Goal: Find specific page/section: Find specific page/section

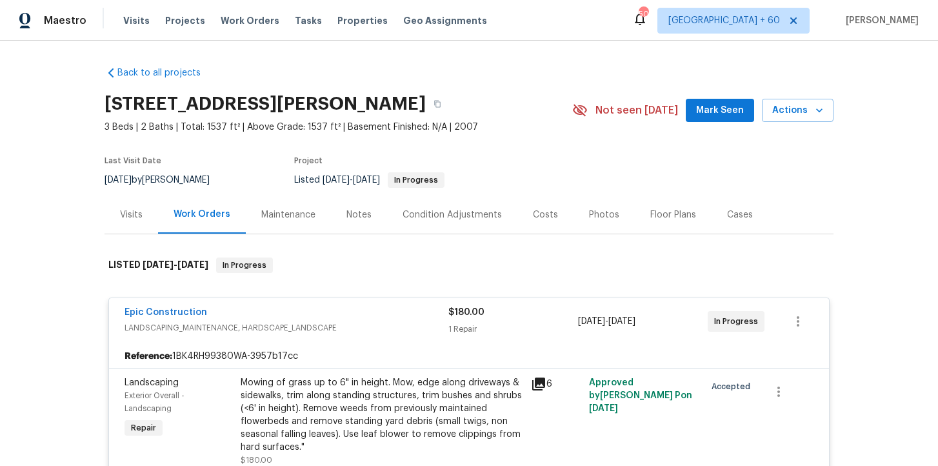
click at [246, 25] on span "Work Orders" at bounding box center [250, 20] width 59 height 13
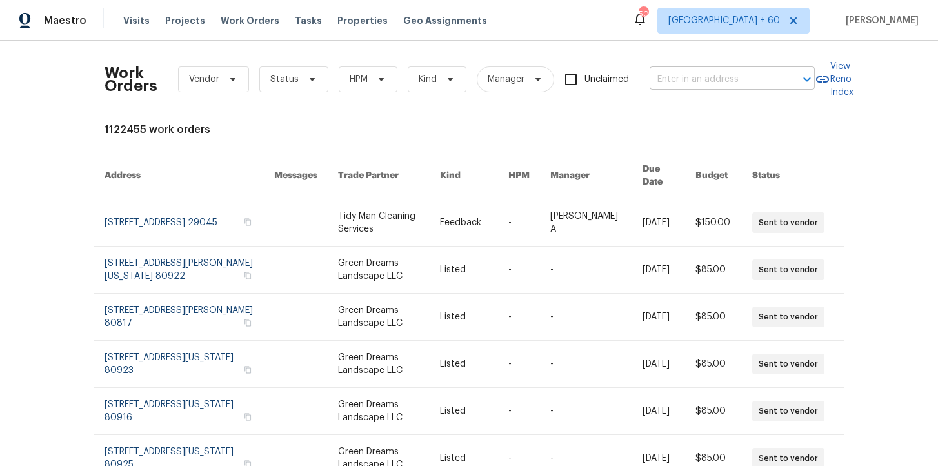
click at [709, 78] on input "text" at bounding box center [713, 80] width 129 height 20
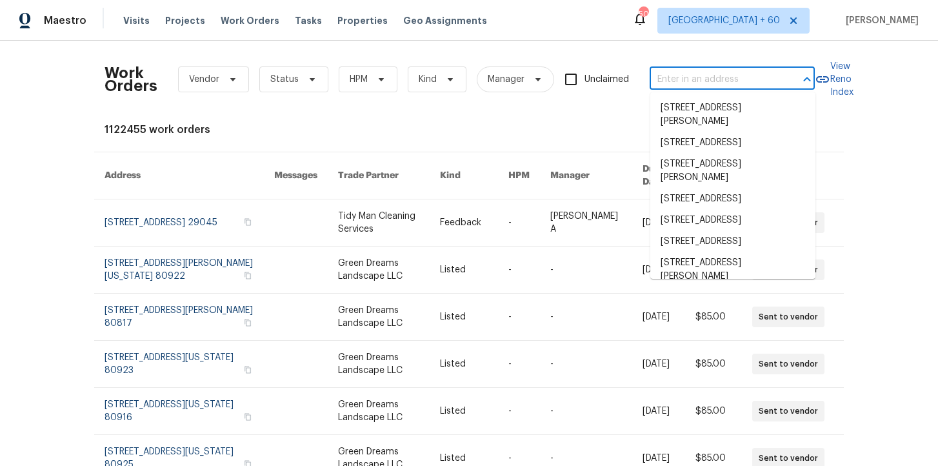
paste input "[STREET_ADDRESS][PERSON_NAME]"
type input "[STREET_ADDRESS][PERSON_NAME]"
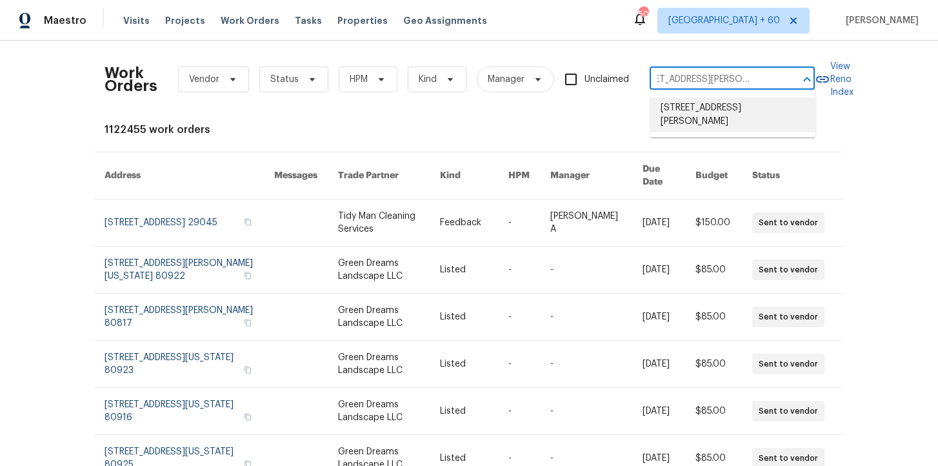
click at [710, 117] on li "[STREET_ADDRESS][PERSON_NAME]" at bounding box center [732, 114] width 165 height 35
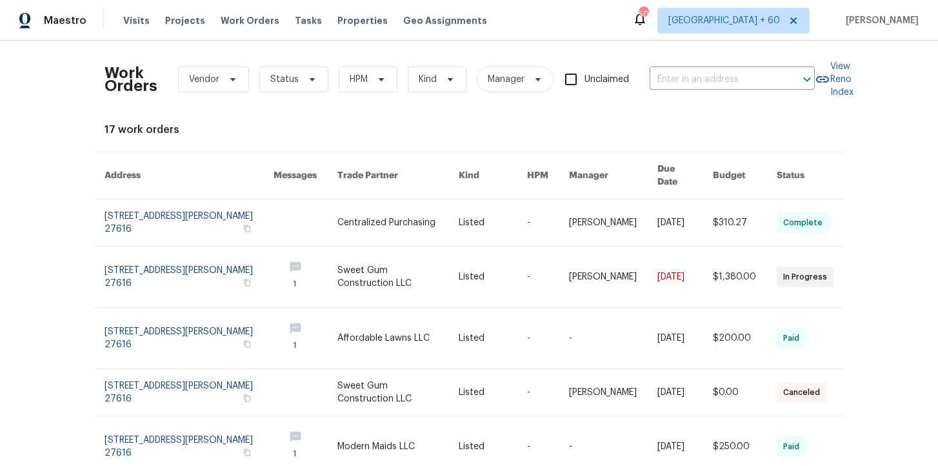
type input "[STREET_ADDRESS][PERSON_NAME]"
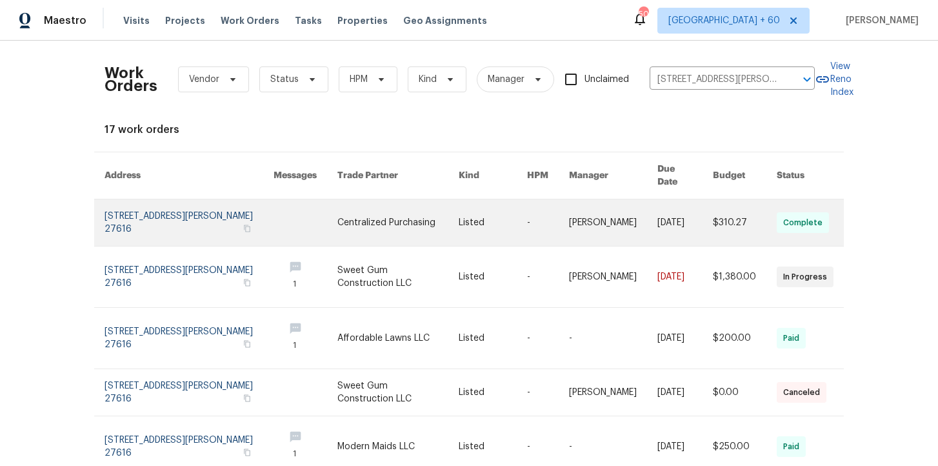
click at [206, 199] on link at bounding box center [188, 222] width 169 height 46
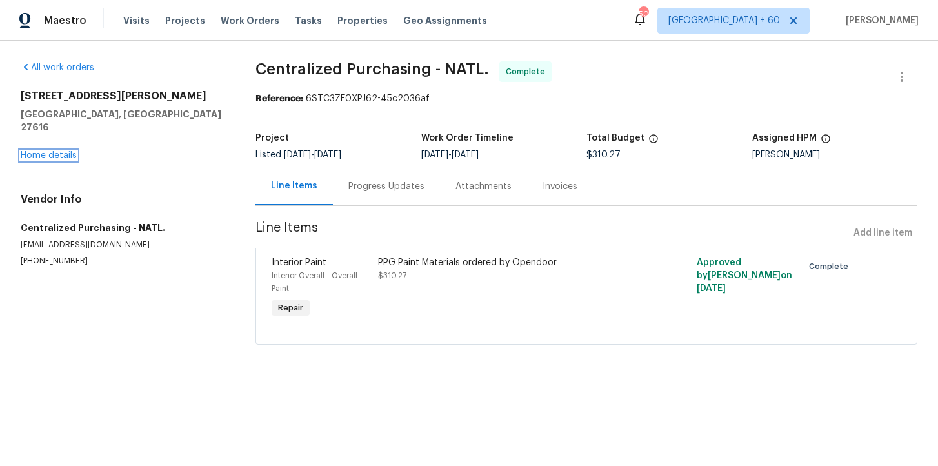
click at [60, 151] on link "Home details" at bounding box center [49, 155] width 56 height 9
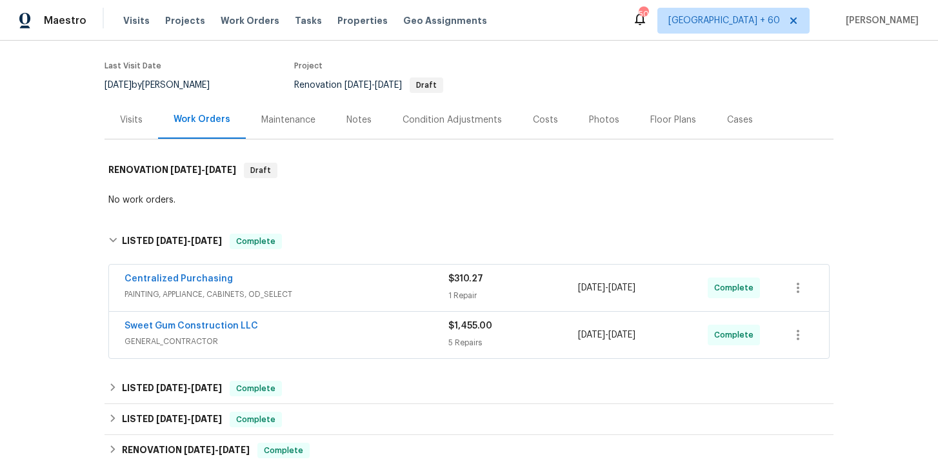
scroll to position [166, 0]
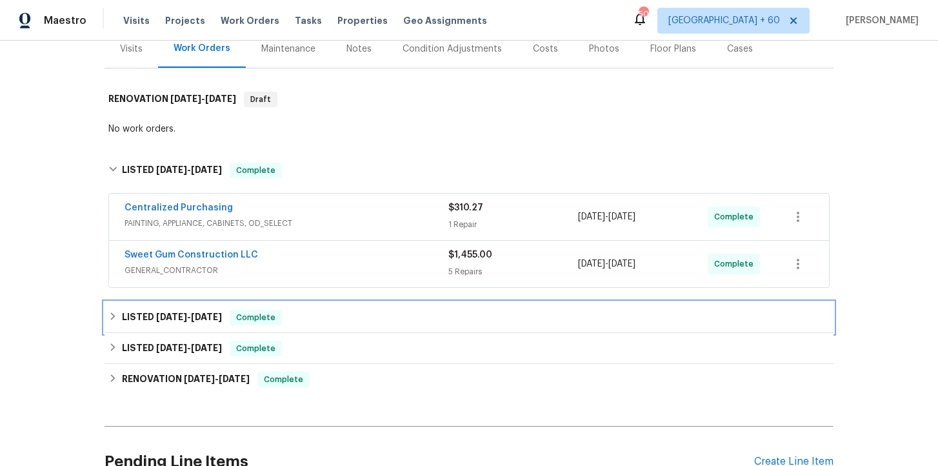
click at [343, 324] on div "LISTED [DATE] - [DATE] Complete" at bounding box center [468, 317] width 721 height 15
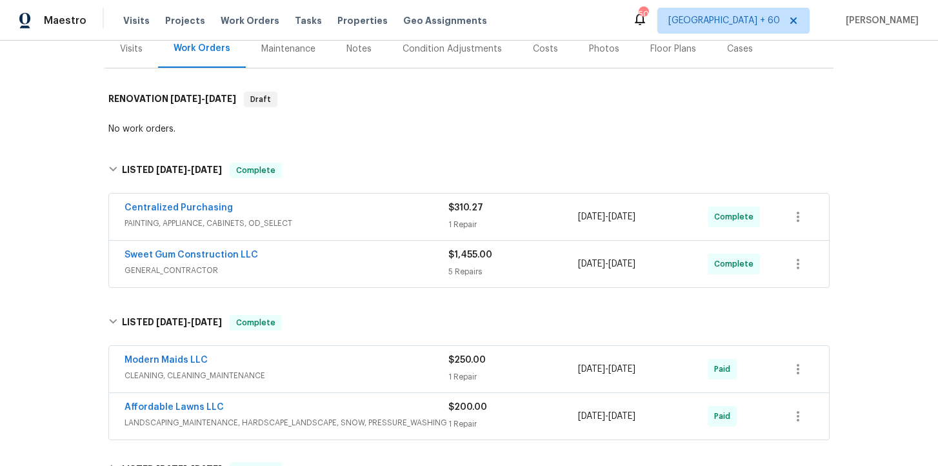
click at [366, 415] on div "Affordable Lawns LLC" at bounding box center [286, 407] width 324 height 15
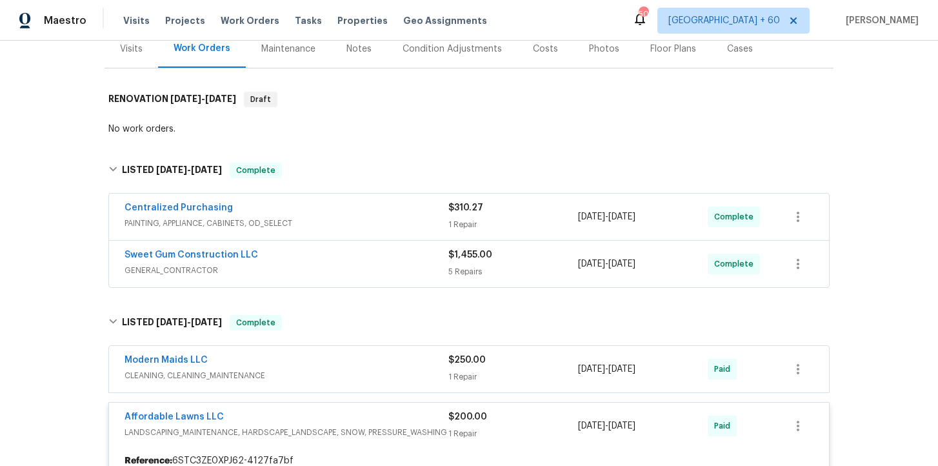
click at [348, 371] on span "CLEANING, CLEANING_MAINTENANCE" at bounding box center [286, 375] width 324 height 13
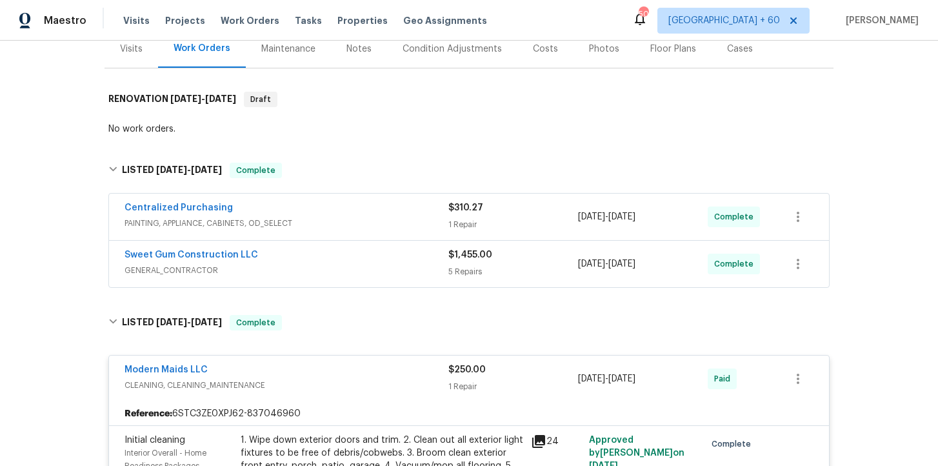
click at [332, 258] on div "Sweet Gum Construction LLC" at bounding box center [286, 255] width 324 height 15
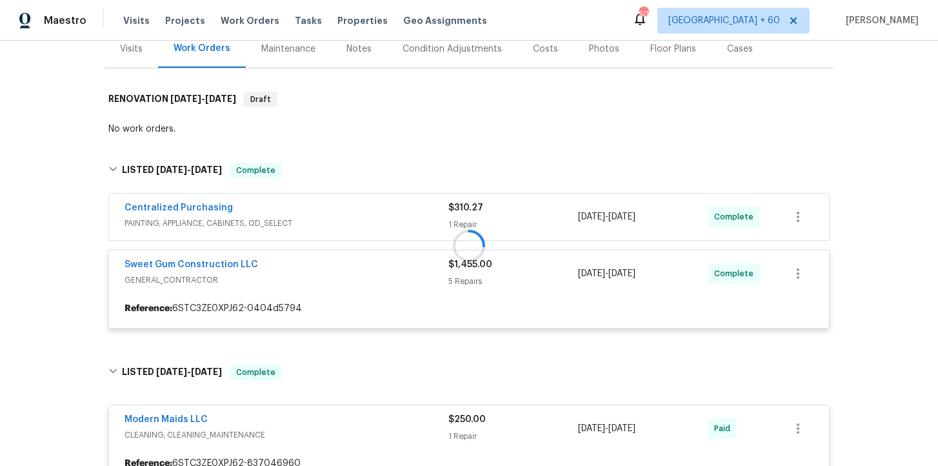
click at [345, 224] on div at bounding box center [468, 246] width 729 height 192
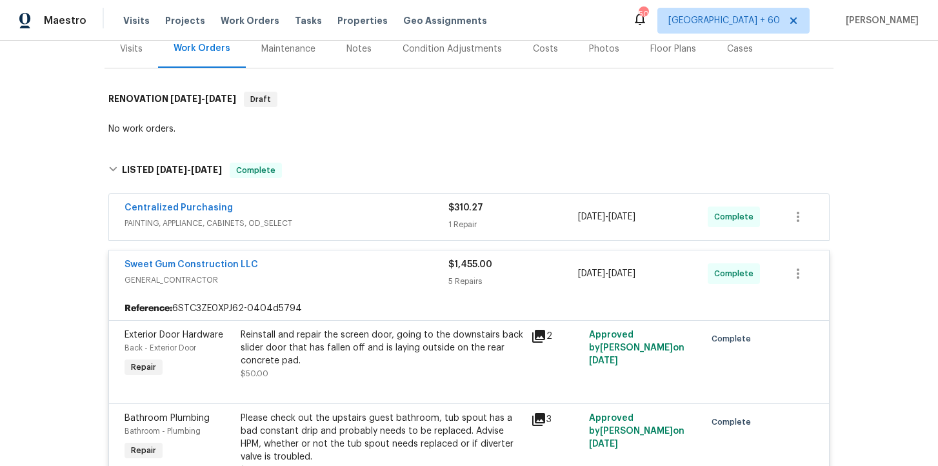
click at [337, 215] on div "Centralized Purchasing" at bounding box center [286, 208] width 324 height 15
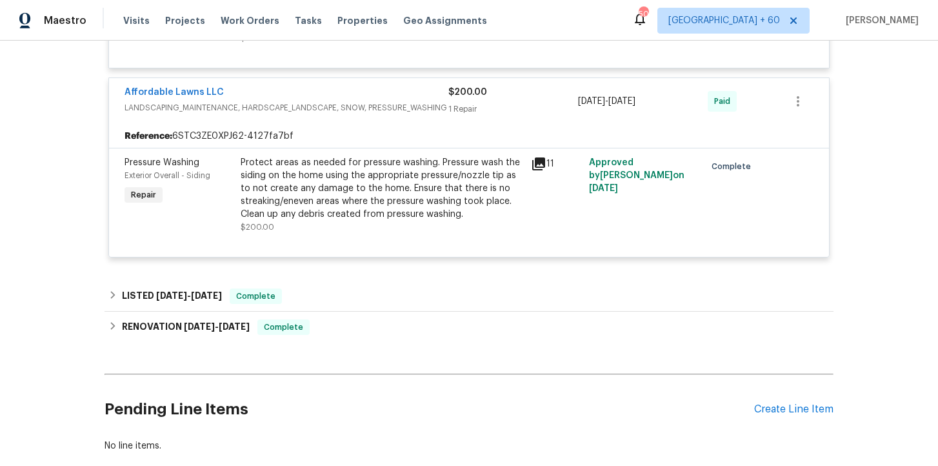
scroll to position [1857, 0]
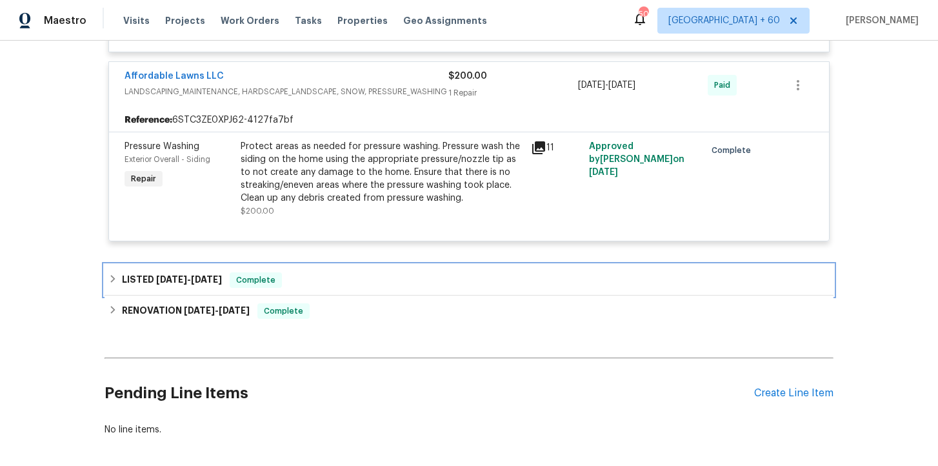
click at [342, 286] on div "LISTED [DATE] - [DATE] Complete" at bounding box center [468, 279] width 721 height 15
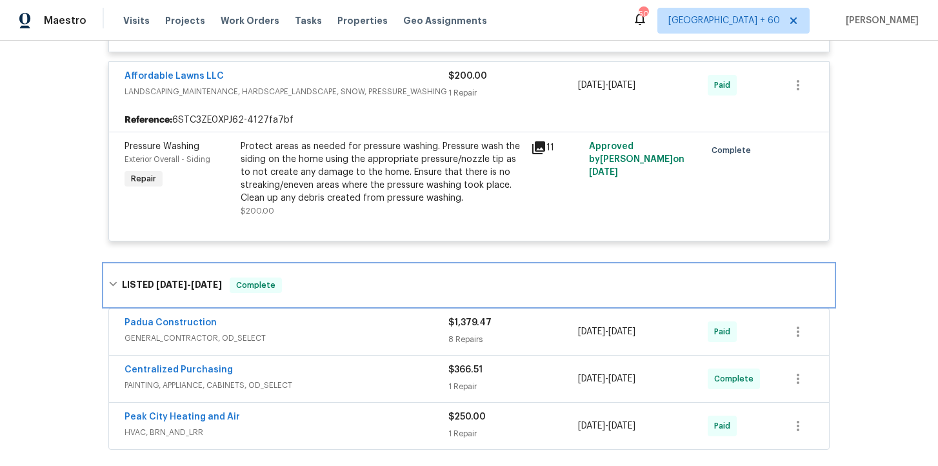
scroll to position [1979, 0]
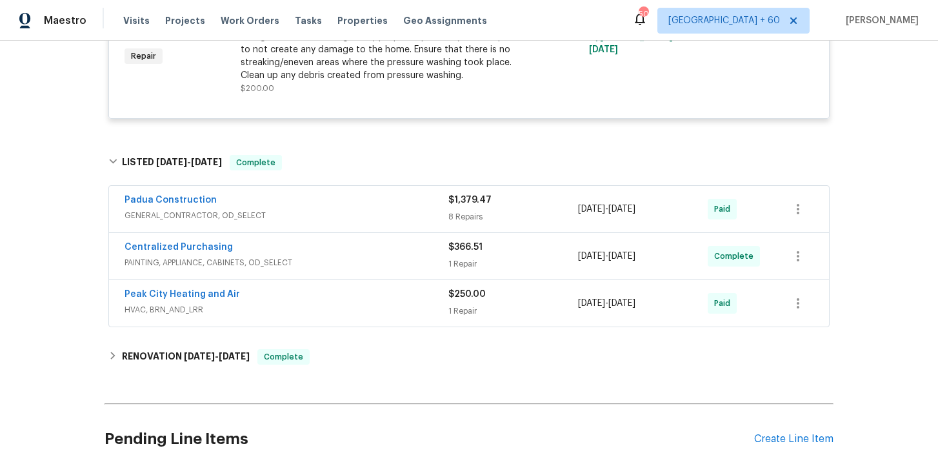
click at [340, 309] on span "HVAC, BRN_AND_LRR" at bounding box center [286, 309] width 324 height 13
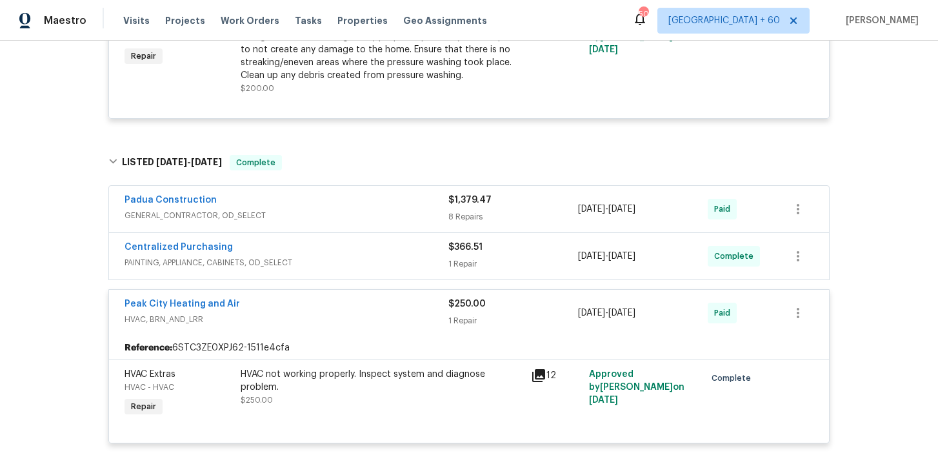
click at [323, 269] on span "PAINTING, APPLIANCE, CABINETS, OD_SELECT" at bounding box center [286, 262] width 324 height 13
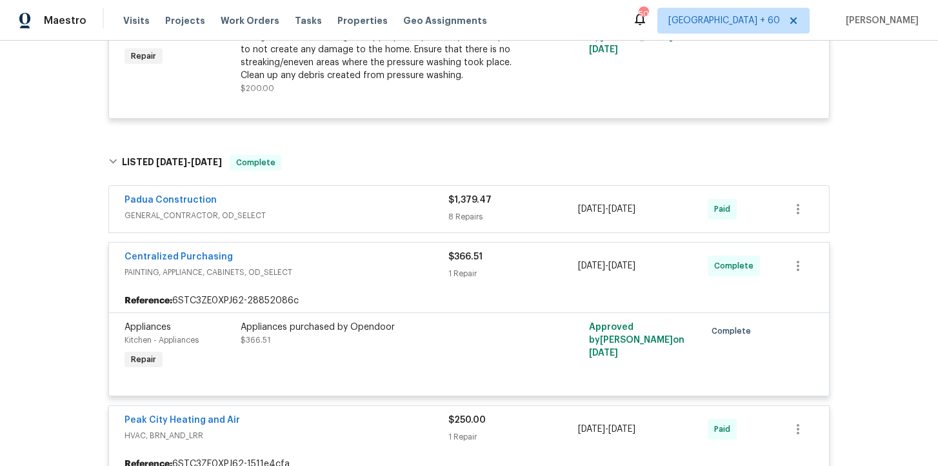
click at [315, 222] on span "GENERAL_CONTRACTOR, OD_SELECT" at bounding box center [286, 215] width 324 height 13
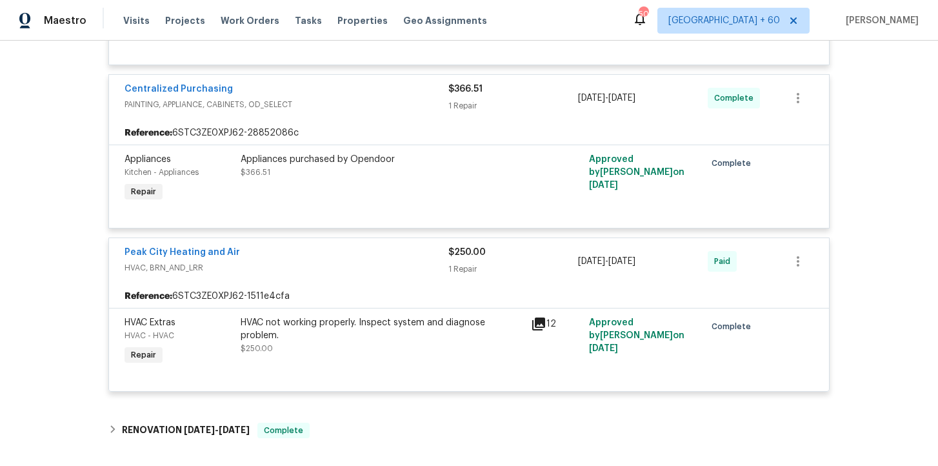
scroll to position [3041, 0]
